Goal: Task Accomplishment & Management: Manage account settings

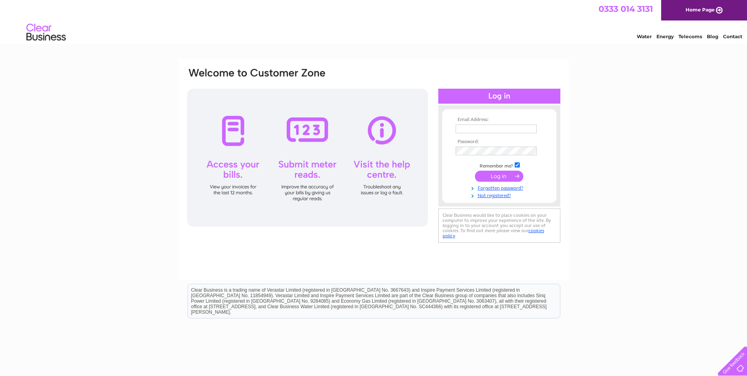
drag, startPoint x: 0, startPoint y: 0, endPoint x: 491, endPoint y: 129, distance: 508.1
click at [491, 129] on input "text" at bounding box center [496, 128] width 81 height 9
click at [475, 127] on input "text" at bounding box center [496, 128] width 81 height 9
type input "[EMAIL_ADDRESS][DOMAIN_NAME]"
click at [475, 171] on input "submit" at bounding box center [499, 176] width 48 height 11
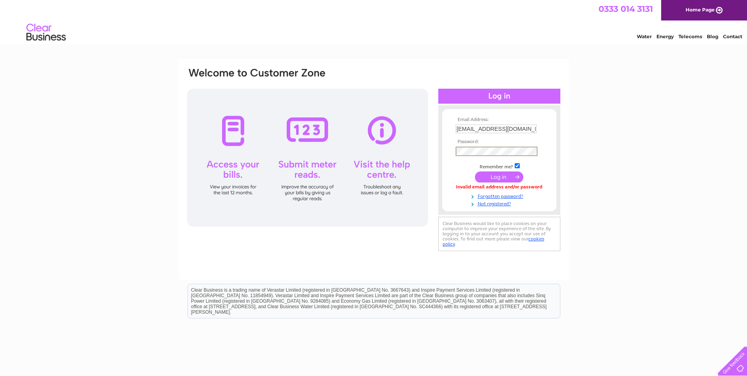
click at [475, 171] on input "submit" at bounding box center [499, 176] width 48 height 11
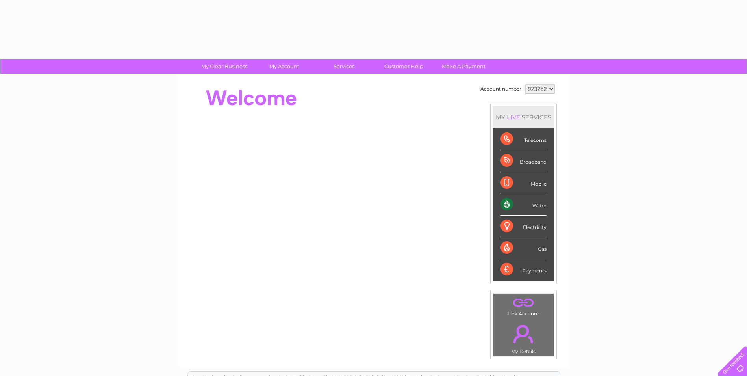
click at [499, 176] on li "Mobile" at bounding box center [524, 183] width 62 height 22
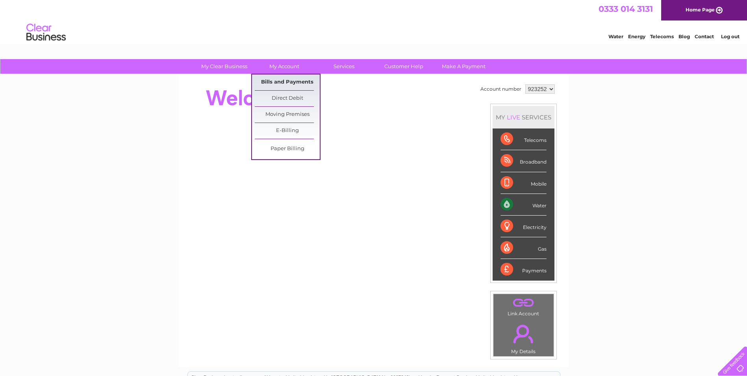
click at [289, 82] on link "Bills and Payments" at bounding box center [287, 82] width 65 height 16
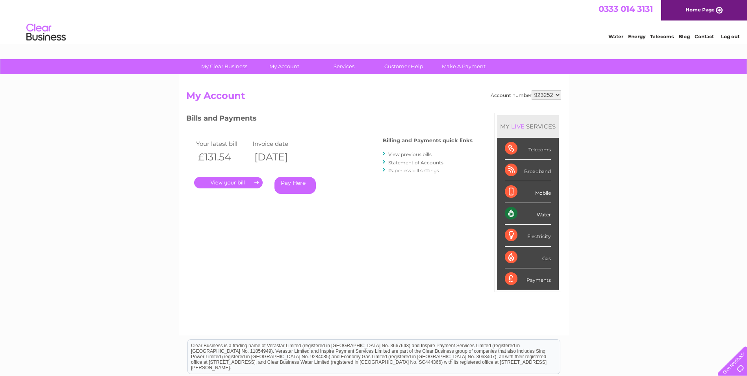
click at [239, 180] on link "." at bounding box center [228, 182] width 69 height 11
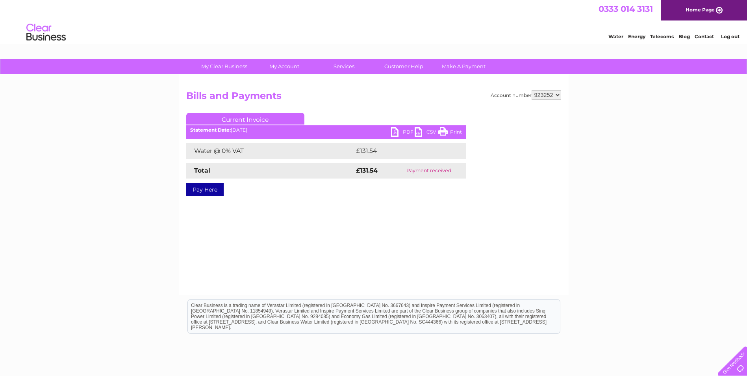
click at [403, 133] on link "PDF" at bounding box center [403, 132] width 24 height 11
click at [704, 35] on link "Contact" at bounding box center [704, 36] width 19 height 6
